Goal: Contribute content: Contribute content

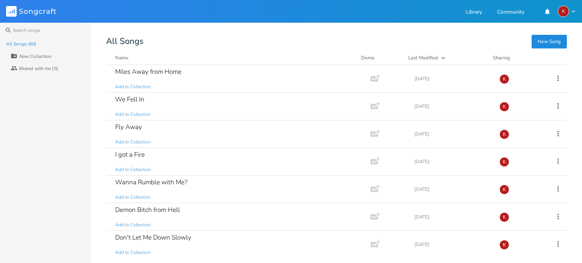
click at [551, 41] on button "New Song" at bounding box center [548, 42] width 35 height 14
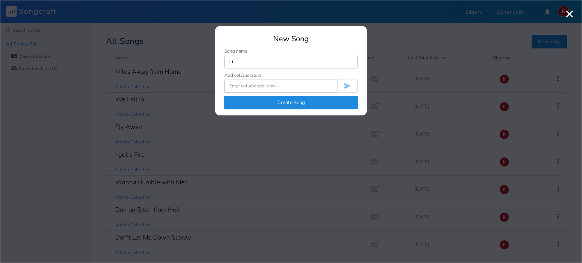
type input "L"
type input "Take me Down"
click at [268, 101] on button "Create Song" at bounding box center [290, 103] width 133 height 14
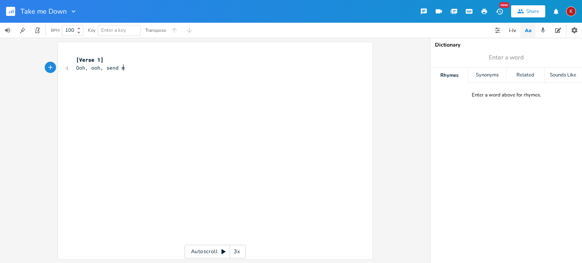
scroll to position [0, 42]
type textarea "Ooh, ooh, send me"
type textarea "wti"
type textarea "rite a letter"
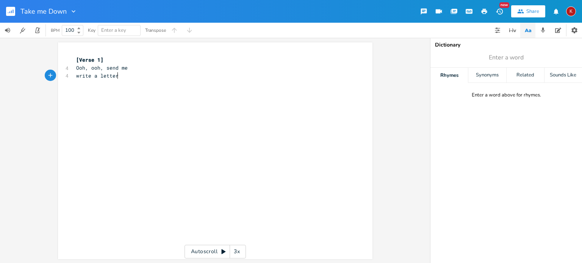
scroll to position [0, 24]
type textarea "ooh ooh"
click at [119, 74] on pre "write a letter" at bounding box center [211, 76] width 273 height 8
type textarea ","
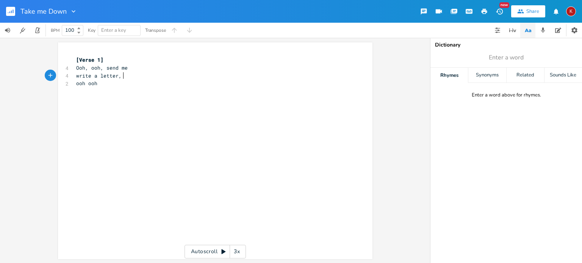
scroll to position [0, 2]
click at [148, 75] on pre "write a letter, ooh ooh" at bounding box center [211, 76] width 273 height 8
click at [120, 76] on span "write a letter, ooh ooh" at bounding box center [111, 75] width 70 height 7
click at [103, 69] on span "Ooh, ooh, send me" at bounding box center [102, 67] width 52 height 7
type textarea ","
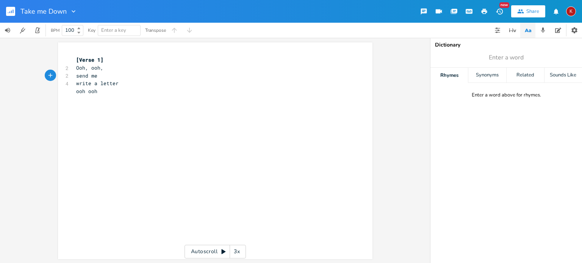
click at [97, 91] on pre "ooh ooh" at bounding box center [211, 91] width 273 height 8
type textarea "Take me down"
type textarea "take me do-own"
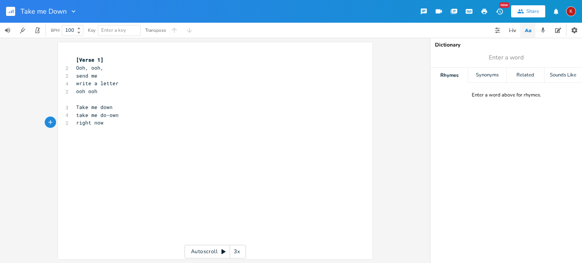
type textarea "right nowo"
type textarea "ooh ooh"
click at [102, 71] on pre "Ooh, ooh," at bounding box center [211, 68] width 273 height 8
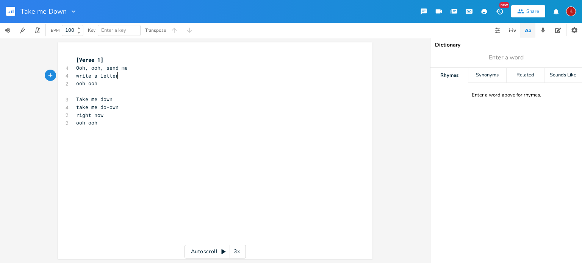
click at [121, 77] on pre "write a letter" at bounding box center [211, 76] width 273 height 8
type textarea ","
click at [85, 81] on pre "​" at bounding box center [211, 84] width 273 height 8
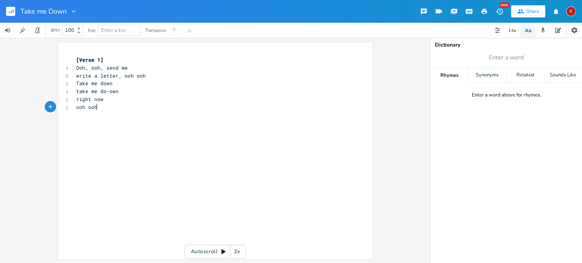
click at [97, 106] on pre "ooh ooh" at bounding box center [211, 107] width 273 height 8
type textarea "Ooh ooh"
click at [82, 69] on span "Ooh, ooh, send me" at bounding box center [102, 67] width 52 height 7
click at [102, 123] on pre "Ooh ooh" at bounding box center [211, 123] width 273 height 8
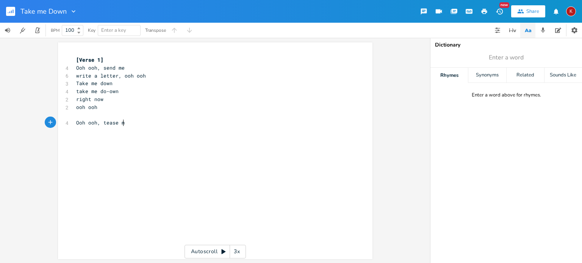
type textarea ", tease me"
type textarea "like a lover ooh ooh"
type textarea "ooh show me"
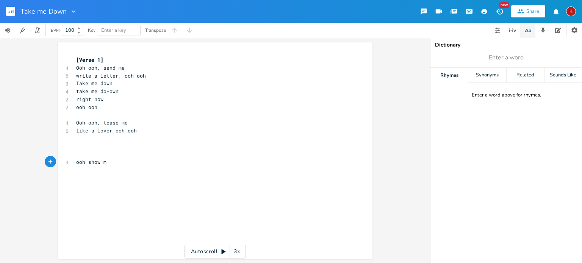
scroll to position [0, 30]
click at [76, 165] on span "ooh show me" at bounding box center [92, 162] width 33 height 7
type textarea "Ooh"
click at [94, 163] on span "Ooh ooh show me" at bounding box center [98, 162] width 45 height 7
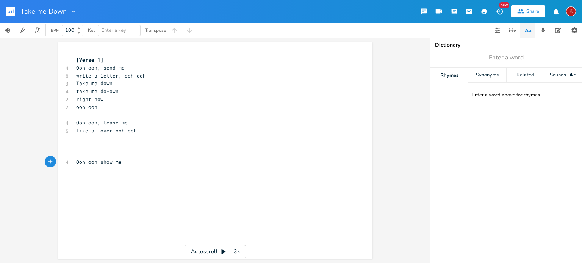
type textarea ","
click at [86, 172] on pre "​" at bounding box center [211, 170] width 273 height 8
type textarea "show no otther"
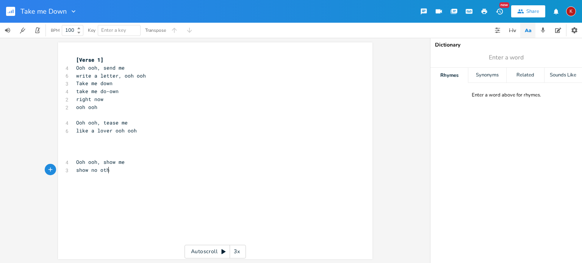
type textarea "her"
type textarea ", ppo"
type textarea "ooh ooh"
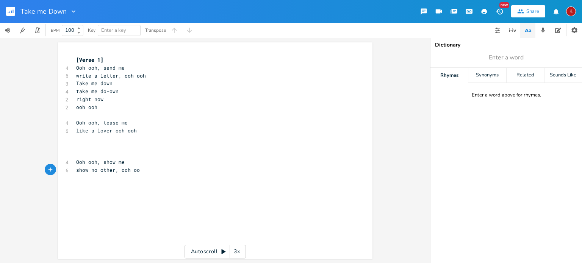
scroll to position [0, 18]
click at [82, 180] on pre "​" at bounding box center [211, 178] width 273 height 8
type textarea "Feel"
click at [80, 137] on pre "​" at bounding box center [211, 139] width 273 height 8
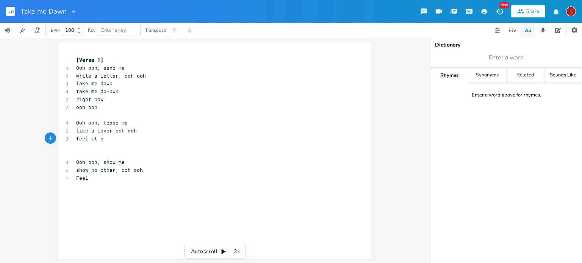
type textarea "feel it ow"
type textarea "now"
type textarea "feel it no-ow"
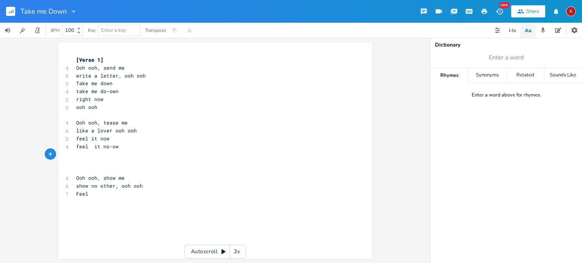
click at [77, 193] on span "Feel" at bounding box center [82, 194] width 12 height 7
type textarea "Feel"
click at [77, 193] on span "Feel" at bounding box center [82, 194] width 12 height 7
click at [144, 75] on pre "write a letter, ooh ooh" at bounding box center [211, 76] width 273 height 8
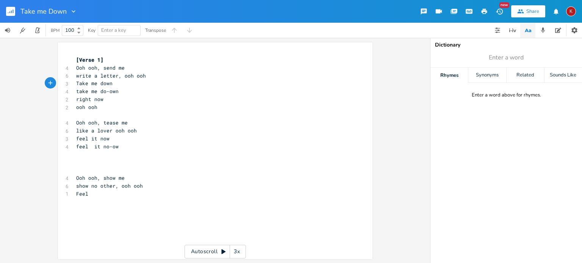
click at [83, 78] on span "write a letter, ooh ooh" at bounding box center [111, 75] width 70 height 7
type textarea "like"
click at [141, 77] on pre "like a letter, ooh ooh" at bounding box center [211, 76] width 273 height 8
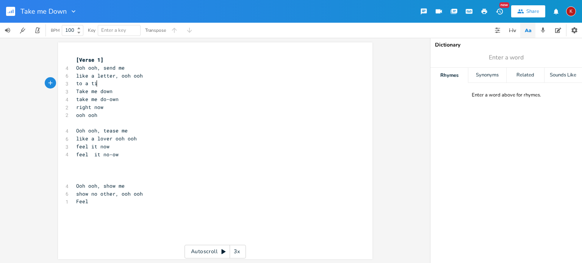
scroll to position [0, 19]
type textarea "to a time"
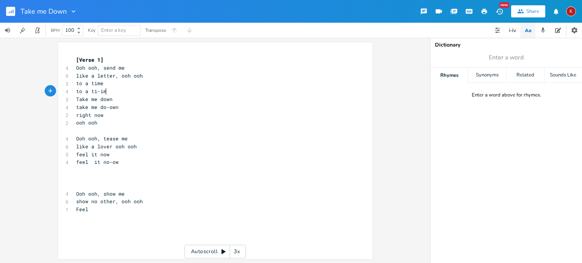
type textarea "to a ti-ime"
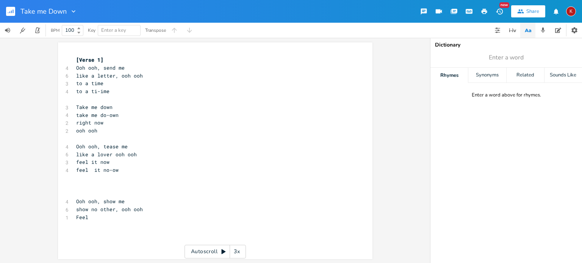
scroll to position [0, 0]
click at [109, 91] on pre "to a ti-ime" at bounding box center [211, 91] width 273 height 8
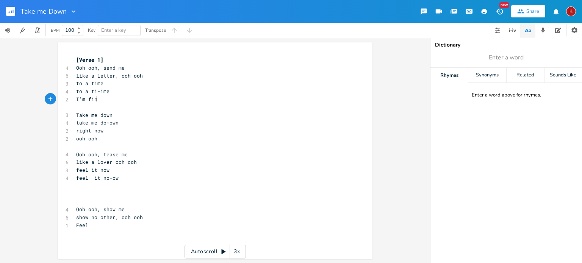
scroll to position [0, 16]
type textarea "I'm fine ooh ooh"
click at [75, 147] on pre "​" at bounding box center [211, 147] width 273 height 8
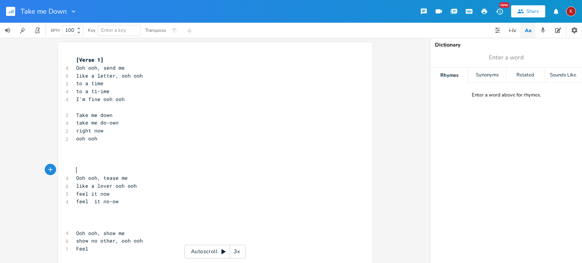
click at [106, 179] on span "Ooh ooh, tease me" at bounding box center [102, 178] width 52 height 7
type textarea "play"
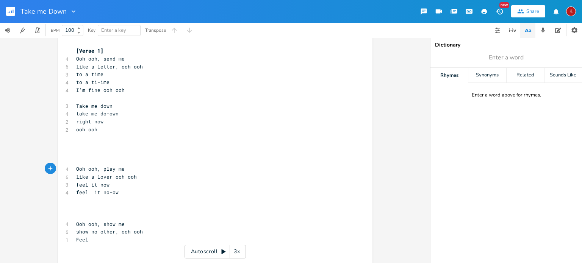
scroll to position [11, 0]
click at [84, 148] on pre "​" at bounding box center [211, 152] width 273 height 8
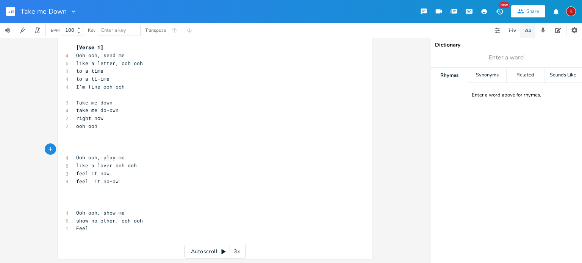
scroll to position [5, 0]
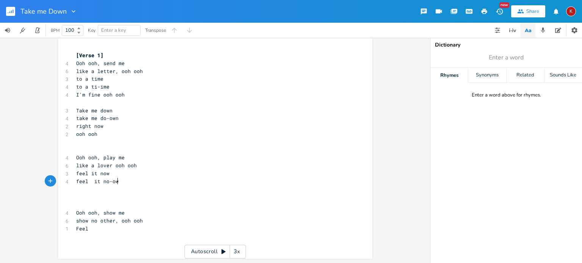
click at [117, 181] on pre "feel it no-ow" at bounding box center [211, 182] width 273 height 8
click at [88, 183] on span "feel it no-ow" at bounding box center [97, 181] width 42 height 7
click at [87, 191] on pre "​" at bounding box center [211, 190] width 273 height 8
type textarea "I'm"
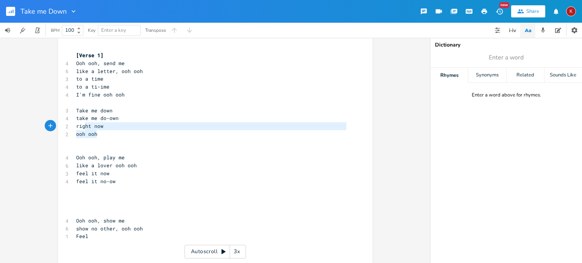
type textarea "Take me down take me do-own right now ooh ooh"
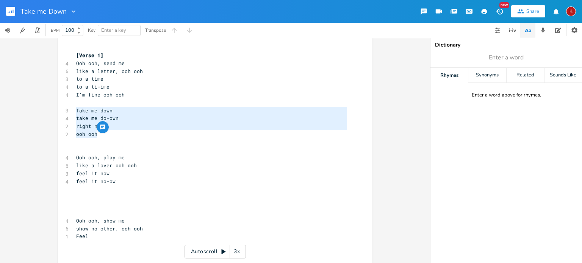
drag, startPoint x: 100, startPoint y: 135, endPoint x: 71, endPoint y: 111, distance: 37.4
click at [71, 111] on div "Take me down take me do-own right now ooh ooh x [Verse 1] 4 Ooh ooh, send me 6 …" at bounding box center [215, 152] width 314 height 229
click at [129, 124] on pre "right now" at bounding box center [211, 126] width 273 height 8
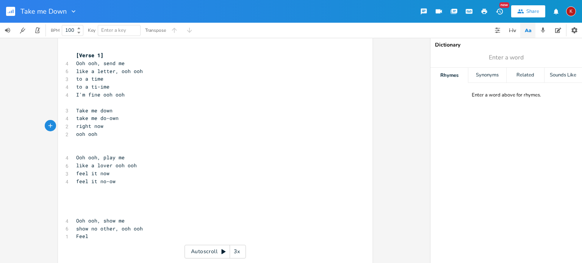
click at [76, 239] on span "Feel" at bounding box center [82, 236] width 12 height 7
type textarea "Feel"
click at [76, 239] on span "Feel" at bounding box center [82, 236] width 12 height 7
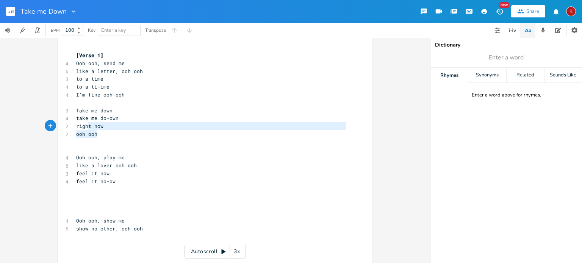
type textarea "Take me down take me do-own right now ooh ooh"
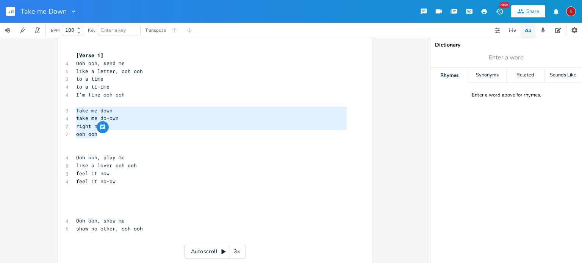
drag, startPoint x: 96, startPoint y: 134, endPoint x: 61, endPoint y: 111, distance: 41.6
click at [61, 111] on div "Take me down take me do-own right now ooh ooh x [Verse 1] 4 Ooh ooh, send me 6 …" at bounding box center [215, 152] width 314 height 229
click at [77, 235] on pre "​" at bounding box center [211, 237] width 273 height 8
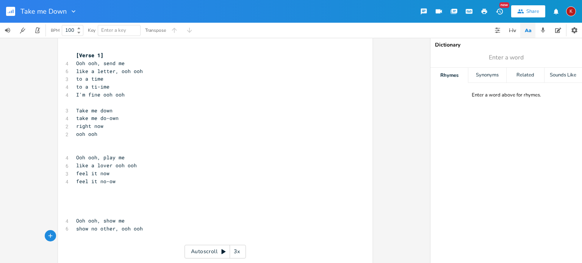
paste textarea
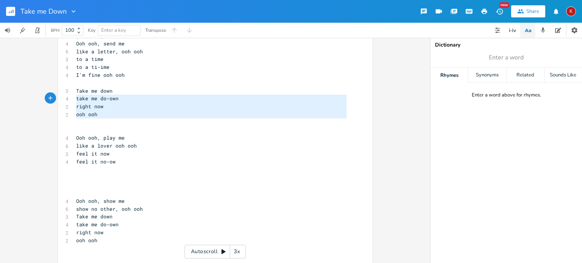
type textarea "Take me down take me do-own right now ooh ooh"
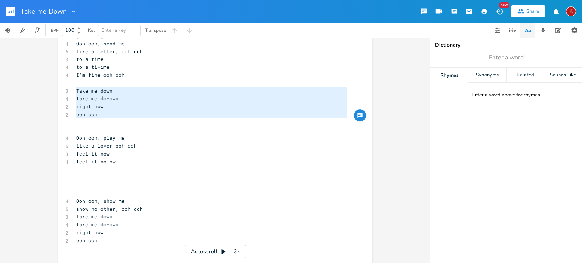
drag, startPoint x: 95, startPoint y: 119, endPoint x: 67, endPoint y: 92, distance: 38.8
click at [67, 92] on div "Take me down take me do-own right now ooh ooh x [Verse 1] 4 Ooh ooh, send me 6 …" at bounding box center [215, 144] width 314 height 253
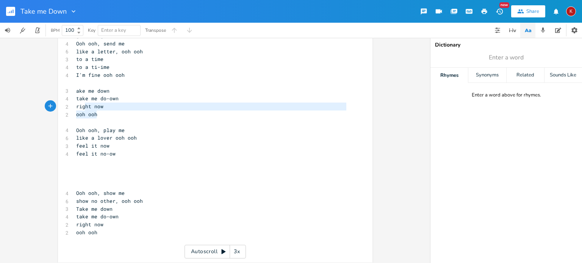
type textarea "ake me down take me do-own right now ooh ooh"
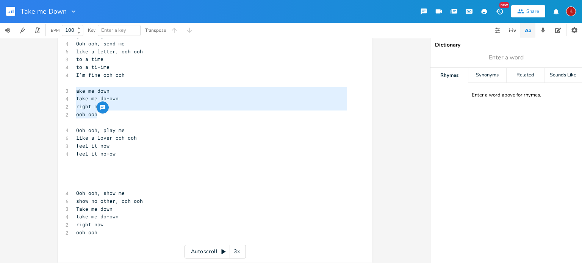
drag, startPoint x: 109, startPoint y: 114, endPoint x: 70, endPoint y: 93, distance: 44.6
click at [70, 93] on div "ake me down take me do-own right now ooh ooh x [Verse 1] 4 Ooh ooh, send me 6 l…" at bounding box center [215, 140] width 314 height 245
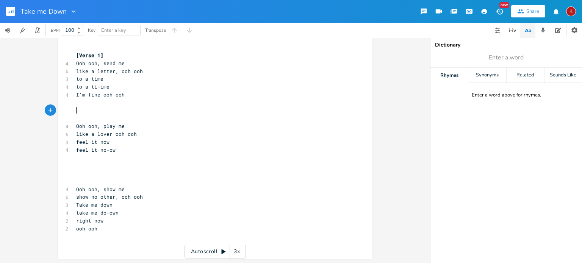
scroll to position [1, 0]
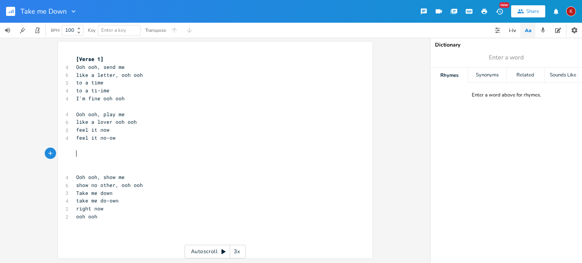
click at [81, 155] on pre "​" at bounding box center [211, 154] width 273 height 8
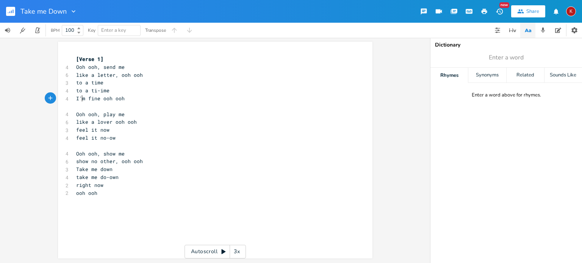
click at [81, 100] on span "I'm fine ooh ooh" at bounding box center [100, 98] width 48 height 7
type textarea "we're"
click at [94, 84] on span "to a time" at bounding box center [89, 82] width 27 height 7
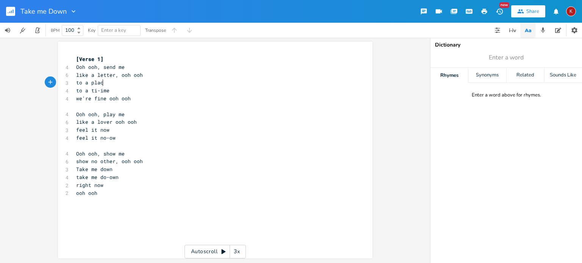
type textarea "place"
click at [92, 92] on span "to a ti-ime" at bounding box center [92, 90] width 33 height 7
type textarea "plac"
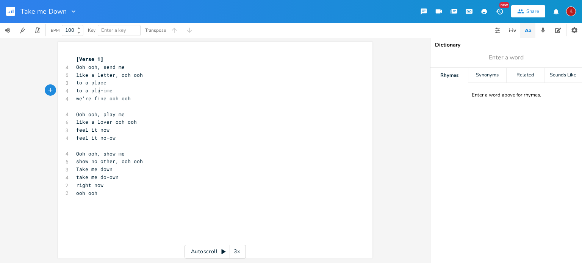
scroll to position [0, 9]
type textarea "ce"
click at [81, 97] on span "we're fine ooh ooh" at bounding box center [103, 98] width 55 height 7
type textarea "'"
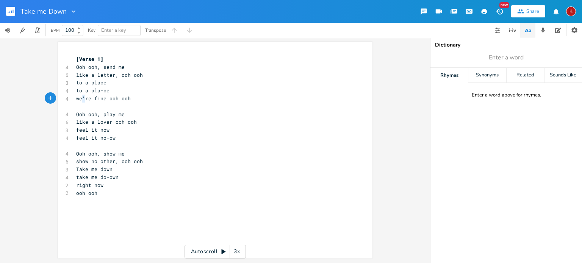
click at [81, 97] on span "we're fine ooh ooh" at bounding box center [103, 98] width 55 height 7
type textarea "so fine"
click at [117, 140] on pre "feel it no-ow" at bounding box center [211, 138] width 273 height 8
type input "now"
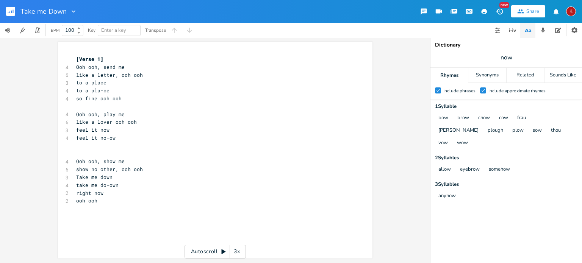
scroll to position [0, 0]
click at [82, 145] on pre "​" at bounding box center [211, 146] width 273 height 8
type textarea "di-vine ooh ooh"
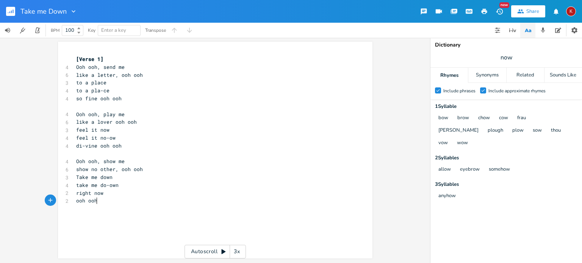
click at [97, 201] on pre "ooh ooh" at bounding box center [211, 201] width 273 height 8
click at [507, 59] on input "now" at bounding box center [506, 57] width 12 height 8
type input "place"
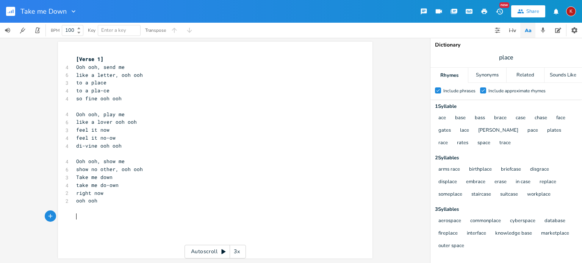
scroll to position [0, 0]
click at [77, 218] on pre "​" at bounding box center [211, 217] width 273 height 8
type textarea "You better rocxk me"
type textarea "you better rooll"
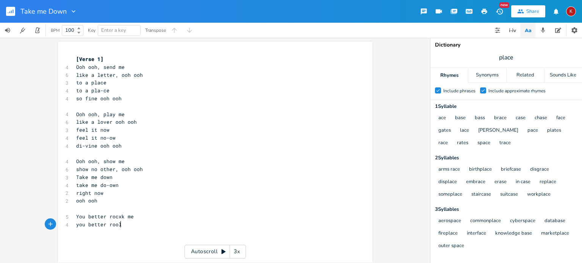
scroll to position [0, 34]
type textarea "ll me"
click at [117, 218] on span "You better rocxk me" at bounding box center [105, 216] width 58 height 7
click at [130, 226] on pre "you better roll me" at bounding box center [211, 225] width 273 height 8
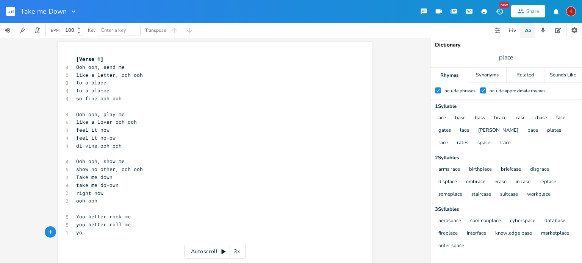
scroll to position [0, 8]
type textarea "you g"
type textarea "better shock me"
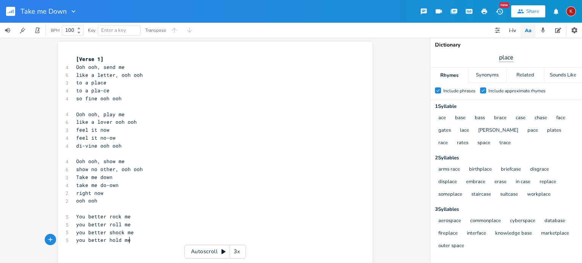
type textarea "you better hold me"
click at [508, 59] on input "place" at bounding box center [506, 57] width 15 height 8
type input "roll"
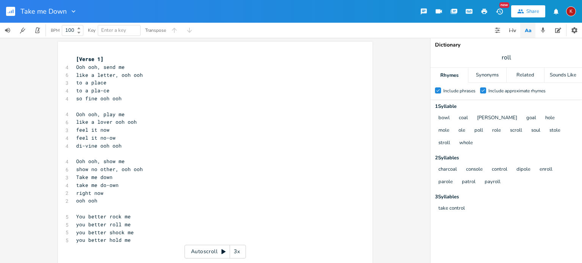
click at [73, 11] on icon "button" at bounding box center [74, 12] width 8 height 8
click at [87, 21] on span "Edit Rename" at bounding box center [81, 21] width 24 height 5
type input "You Better Rock Me"
click at [218, 104] on pre "​" at bounding box center [211, 107] width 273 height 8
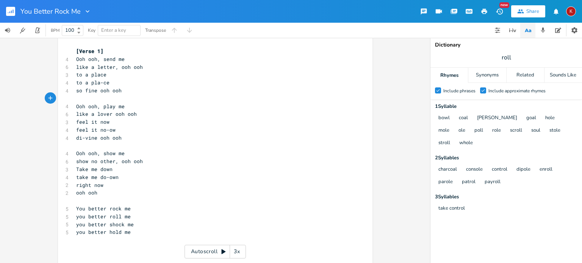
scroll to position [9, 0]
click at [82, 255] on pre "​" at bounding box center [211, 256] width 273 height 8
type textarea "Come on and rock me"
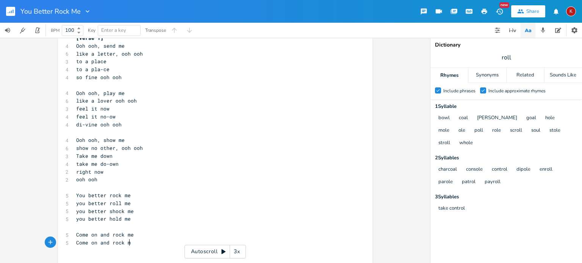
type textarea "Come on and rock me"
click at [106, 242] on span "Come on and rock me" at bounding box center [105, 242] width 58 height 7
type textarea "Come on and rock me"
click at [106, 242] on span "Come on and rock me" at bounding box center [105, 242] width 58 height 7
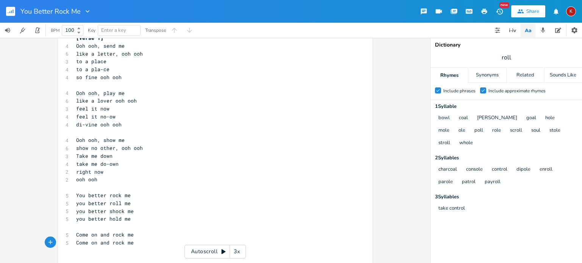
click at [116, 245] on span "Come on and rock me" at bounding box center [105, 242] width 58 height 7
type textarea "Come on and rock me"
click at [116, 245] on span "Come on and rock me" at bounding box center [105, 242] width 58 height 7
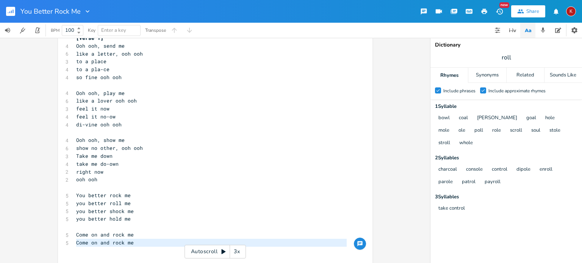
scroll to position [20, 0]
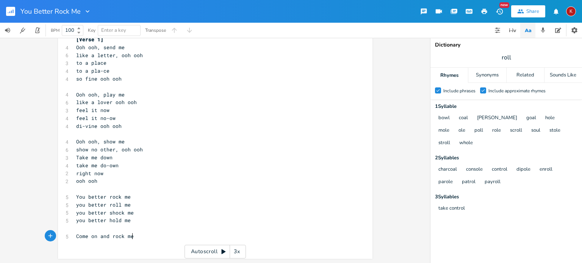
click at [134, 236] on pre "Come on and rock me" at bounding box center [211, 237] width 273 height 8
type textarea "x 4"
click at [79, 243] on pre "​" at bounding box center [211, 245] width 273 height 8
type textarea "ooh ooh"
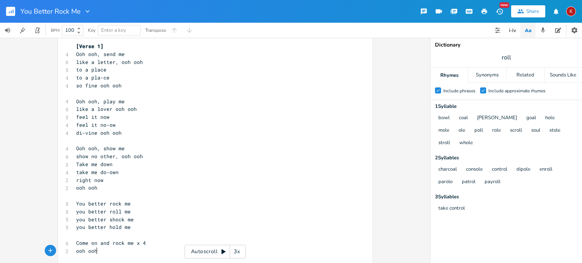
scroll to position [14, 0]
click at [102, 180] on pre "right now" at bounding box center [211, 180] width 273 height 8
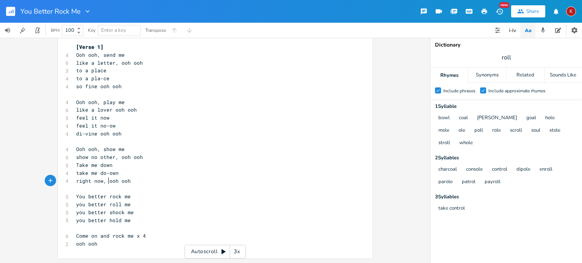
scroll to position [12, 0]
type textarea ","
click at [484, 10] on icon "button" at bounding box center [484, 11] width 6 height 5
